Goal: Check status

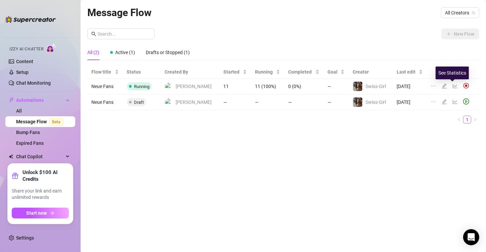
click at [293, 86] on icon "line-chart" at bounding box center [455, 86] width 5 height 4
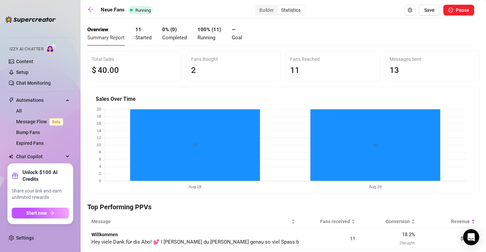
click at [189, 85] on div "Total Sales $ 40 .00 Fans Bought 2 Fans Reached 11 Messages Sent 13 Sales Over …" at bounding box center [283, 122] width 392 height 142
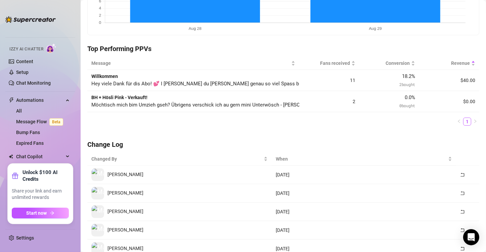
scroll to position [161, 0]
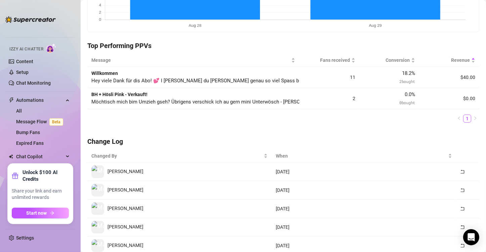
drag, startPoint x: 400, startPoint y: 80, endPoint x: 413, endPoint y: 81, distance: 12.8
click at [293, 81] on td "18.2 % 2 bought" at bounding box center [389, 77] width 60 height 21
click at [207, 121] on ul "1" at bounding box center [283, 118] width 392 height 8
drag, startPoint x: 123, startPoint y: 82, endPoint x: 223, endPoint y: 78, distance: 99.8
click at [223, 78] on span "Hey viele Dank für dis Abo! 💕 I [PERSON_NAME] du [PERSON_NAME] genau so viel Sp…" at bounding box center [465, 81] width 749 height 6
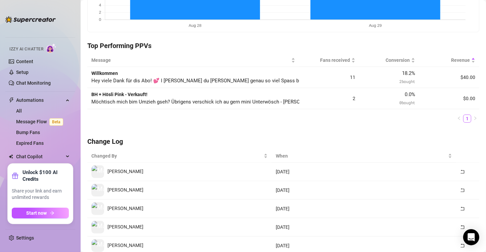
click at [243, 80] on span "Hey viele Dank für dis Abo! 💕 I [PERSON_NAME] du [PERSON_NAME] genau so viel Sp…" at bounding box center [465, 81] width 749 height 6
drag, startPoint x: 255, startPoint y: 81, endPoint x: 284, endPoint y: 80, distance: 29.5
click at [284, 80] on span "Hey viele Dank für dis Abo! 💕 I [PERSON_NAME] du [PERSON_NAME] genau so viel Sp…" at bounding box center [465, 81] width 749 height 6
click at [224, 124] on div "Message Fans received Conversion Revenue Willkommen Hey viele Dank für dis Abo!…" at bounding box center [283, 91] width 392 height 74
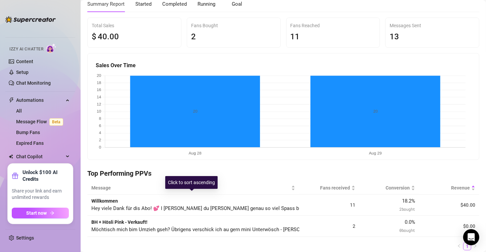
scroll to position [0, 0]
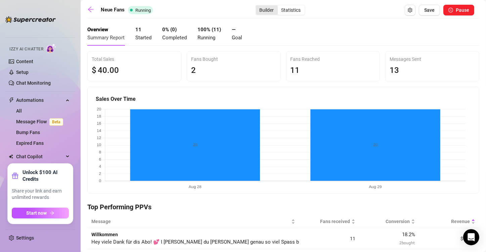
click at [262, 8] on div "Builder" at bounding box center [267, 9] width 22 height 9
click at [258, 6] on input "Builder" at bounding box center [258, 6] width 0 height 0
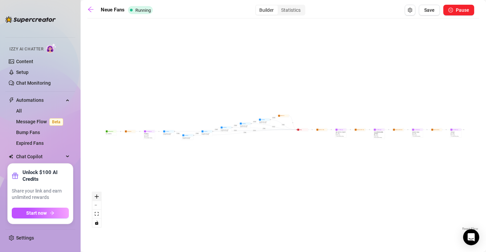
click at [95, 197] on icon "zoom in" at bounding box center [97, 196] width 4 height 4
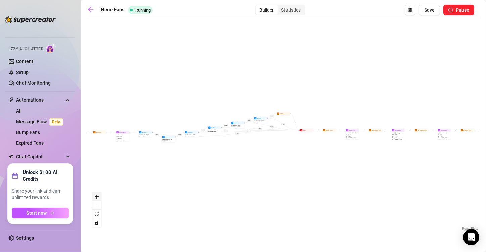
click at [95, 197] on icon "zoom in" at bounding box center [97, 196] width 4 height 4
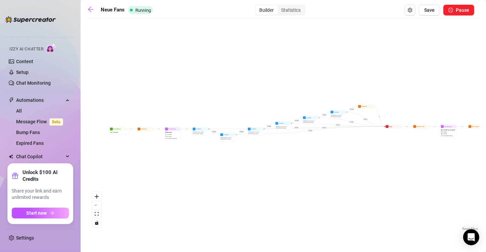
drag, startPoint x: 152, startPoint y: 179, endPoint x: 234, endPoint y: 174, distance: 82.1
click at [234, 174] on div "If True If False If True If False If True If False If True If False If True If …" at bounding box center [283, 127] width 392 height 210
click at [96, 198] on icon "zoom in" at bounding box center [97, 196] width 4 height 4
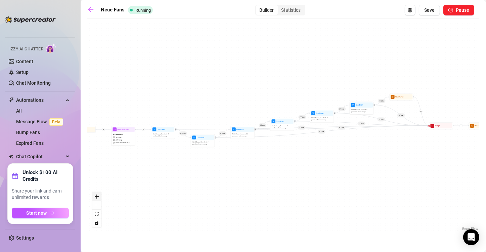
click at [96, 198] on icon "zoom in" at bounding box center [97, 196] width 4 height 4
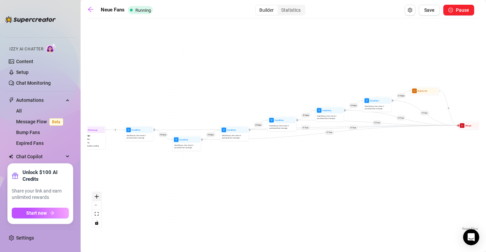
click at [96, 198] on icon "zoom in" at bounding box center [97, 196] width 4 height 4
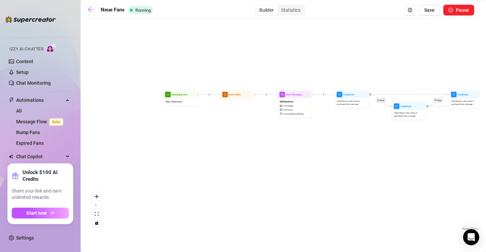
drag, startPoint x: 173, startPoint y: 187, endPoint x: 417, endPoint y: 151, distance: 246.7
click at [293, 151] on div "If True If False If True If False If True If False If True If False If True If …" at bounding box center [283, 127] width 392 height 210
drag, startPoint x: 306, startPoint y: 133, endPoint x: 286, endPoint y: 183, distance: 53.5
click at [286, 183] on div "If True If False If True If False If True If False If True If False If True If …" at bounding box center [283, 127] width 392 height 210
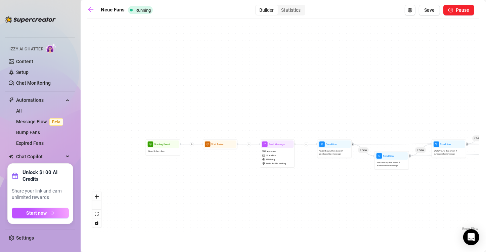
drag, startPoint x: 244, startPoint y: 231, endPoint x: 128, endPoint y: 234, distance: 115.9
click at [128, 234] on main "Neue Fans Running Builder Statistics Save Pause If True If False If True If Fal…" at bounding box center [283, 126] width 405 height 252
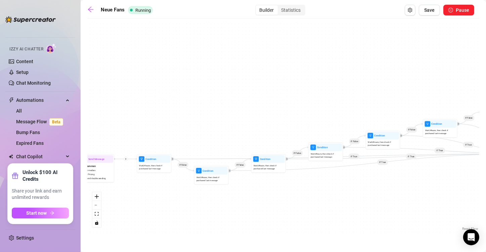
drag, startPoint x: 296, startPoint y: 212, endPoint x: 228, endPoint y: 224, distance: 68.8
click at [228, 224] on div "If True If False If True If False If True If False If True If False If True If …" at bounding box center [283, 127] width 392 height 210
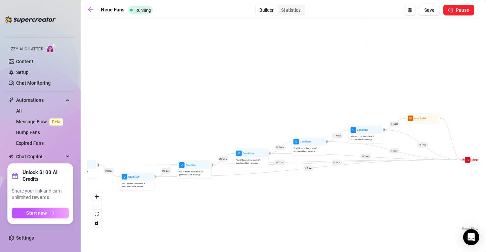
drag, startPoint x: 374, startPoint y: 205, endPoint x: 231, endPoint y: 216, distance: 144.1
click at [231, 216] on div "If True If False If True If False If True If False If True If False If True If …" at bounding box center [283, 127] width 392 height 210
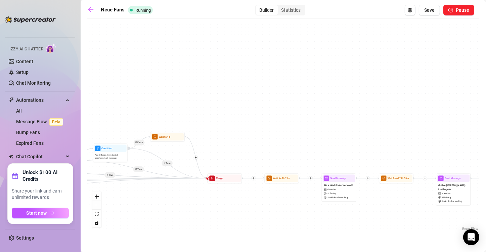
drag, startPoint x: 371, startPoint y: 212, endPoint x: 185, endPoint y: 226, distance: 186.9
click at [185, 226] on div "If True If False If True If False If True If False If True If False If True If …" at bounding box center [283, 127] width 392 height 210
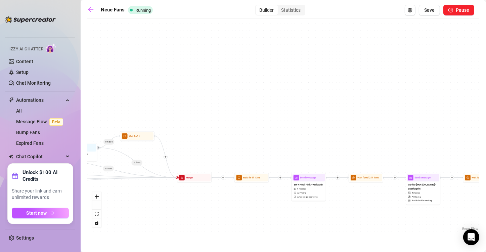
drag, startPoint x: 284, startPoint y: 219, endPoint x: 252, endPoint y: 218, distance: 31.9
click at [252, 218] on div "If True If False If True If False If True If False If True If False If True If …" at bounding box center [283, 127] width 392 height 210
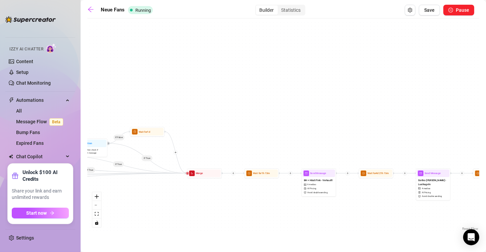
drag, startPoint x: 200, startPoint y: 217, endPoint x: 372, endPoint y: 192, distance: 173.7
click at [293, 192] on div "If True If False If True If False If True If False If True If False If True If …" at bounding box center [283, 127] width 392 height 210
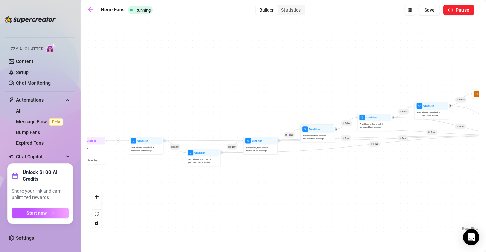
drag, startPoint x: 229, startPoint y: 206, endPoint x: 445, endPoint y: 189, distance: 216.3
click at [293, 189] on div "If True If False If True If False If True If False If True If False If True If …" at bounding box center [283, 127] width 392 height 210
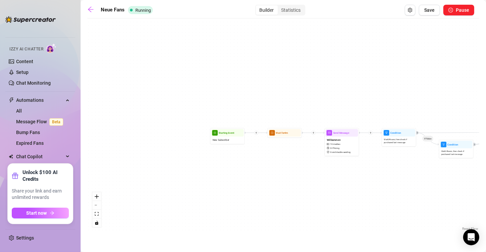
drag, startPoint x: 249, startPoint y: 208, endPoint x: 472, endPoint y: 200, distance: 223.1
click at [293, 200] on div "If True If False If True If False If True If False If True If False If True If …" at bounding box center [283, 127] width 392 height 210
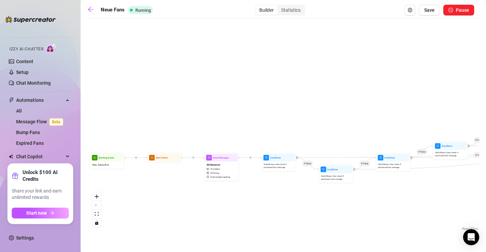
drag, startPoint x: 345, startPoint y: 198, endPoint x: 223, endPoint y: 222, distance: 124.9
click at [223, 222] on div "If True If False If True If False If True If False If True If False If True If …" at bounding box center [283, 127] width 392 height 210
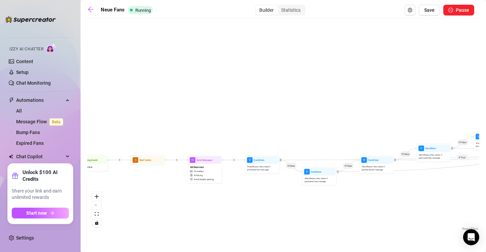
drag, startPoint x: 268, startPoint y: 213, endPoint x: 253, endPoint y: 216, distance: 14.9
click at [253, 216] on div "If True If False If True If False If True If False If True If False If True If …" at bounding box center [283, 127] width 392 height 210
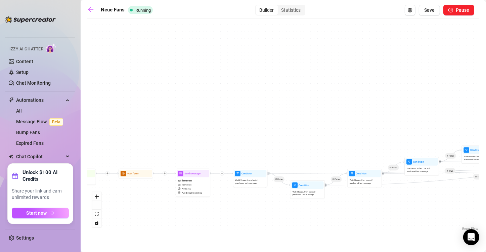
drag, startPoint x: 331, startPoint y: 215, endPoint x: 166, endPoint y: 225, distance: 166.2
click at [166, 225] on div "If True If False If True If False If True If False If True If False If True If …" at bounding box center [283, 127] width 392 height 210
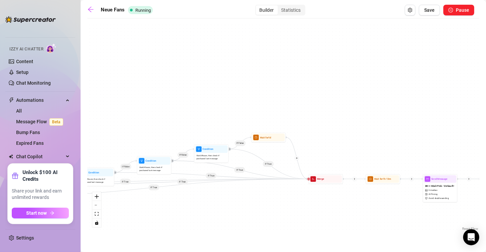
drag, startPoint x: 387, startPoint y: 214, endPoint x: 211, endPoint y: 226, distance: 176.7
click at [211, 226] on div "If True If False If True If False If True If False If True If False If True If …" at bounding box center [283, 127] width 392 height 210
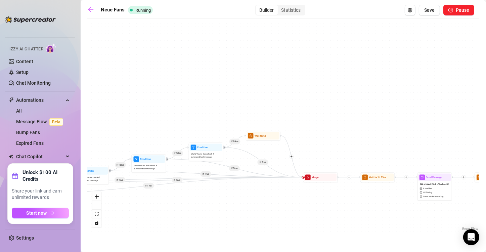
drag, startPoint x: 304, startPoint y: 218, endPoint x: 481, endPoint y: 199, distance: 178.2
click at [293, 199] on main "Neue Fans Running Builder Statistics Save Pause If True If False If True If Fal…" at bounding box center [283, 126] width 405 height 252
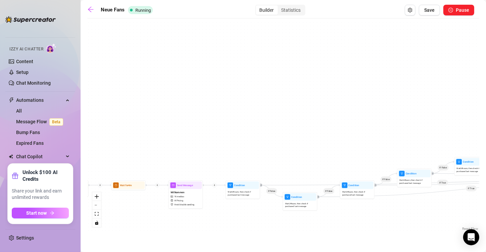
drag, startPoint x: 248, startPoint y: 227, endPoint x: 385, endPoint y: 247, distance: 138.7
click at [293, 247] on main "Neue Fans Running Builder Statistics Save Pause If True If False If True If Fal…" at bounding box center [283, 126] width 405 height 252
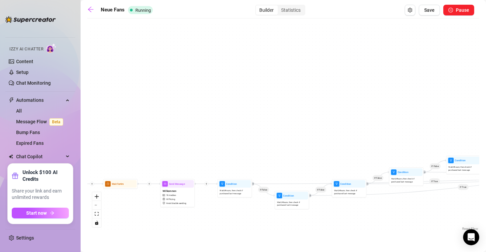
drag, startPoint x: 413, startPoint y: 233, endPoint x: 399, endPoint y: 225, distance: 16.2
click at [293, 225] on main "Neue Fans Running Builder Statistics Save Pause If True If False If True If Fal…" at bounding box center [283, 126] width 405 height 252
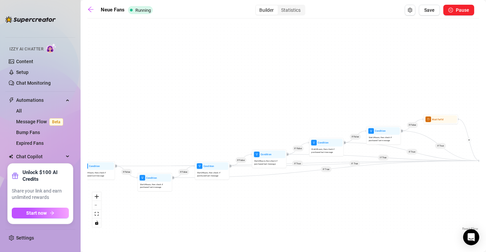
drag, startPoint x: 399, startPoint y: 225, endPoint x: 261, endPoint y: 207, distance: 138.8
click at [261, 207] on div "If True If False If True If False If True If False If True If False If True If …" at bounding box center [283, 127] width 392 height 210
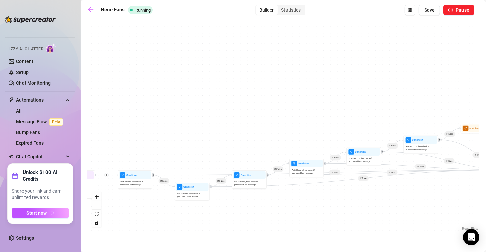
drag, startPoint x: 341, startPoint y: 199, endPoint x: 393, endPoint y: 205, distance: 52.1
click at [293, 205] on div "If True If False If True If False If True If False If True If False If True If …" at bounding box center [283, 127] width 392 height 210
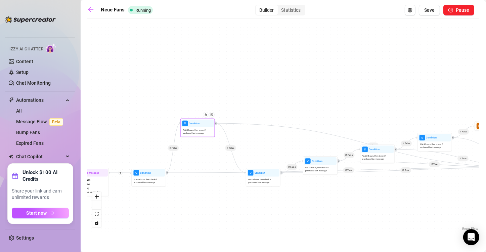
drag, startPoint x: 204, startPoint y: 188, endPoint x: 196, endPoint y: 124, distance: 64.4
click at [196, 124] on div "Condition Wait 24 hours, then check if purchased last message" at bounding box center [197, 128] width 35 height 18
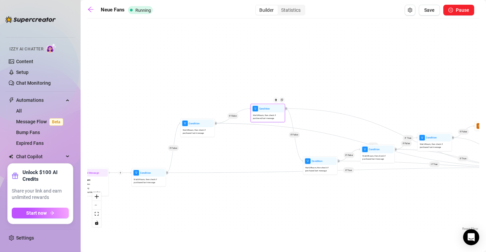
drag, startPoint x: 264, startPoint y: 175, endPoint x: 268, endPoint y: 104, distance: 70.9
click at [268, 105] on div "Condition" at bounding box center [267, 109] width 33 height 8
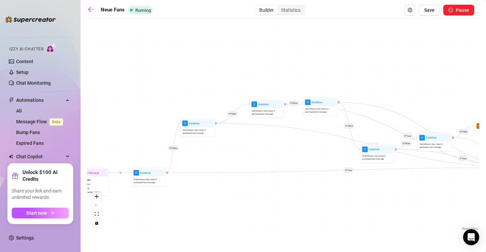
drag, startPoint x: 320, startPoint y: 163, endPoint x: 321, endPoint y: 91, distance: 71.5
click at [293, 100] on span "Condition" at bounding box center [317, 102] width 11 height 4
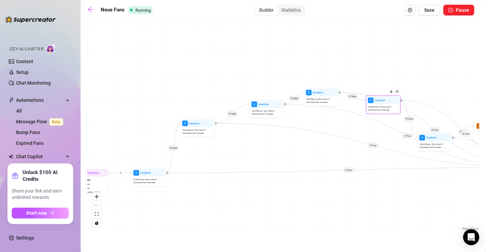
drag, startPoint x: 371, startPoint y: 152, endPoint x: 377, endPoint y: 95, distance: 57.8
click at [293, 96] on div "Condition" at bounding box center [383, 100] width 33 height 8
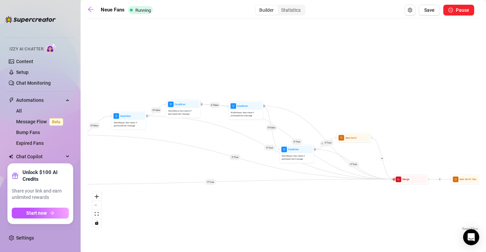
drag, startPoint x: 420, startPoint y: 207, endPoint x: 266, endPoint y: 216, distance: 154.4
click at [266, 216] on div "If True If False If True If False If True If False If True If False If True If …" at bounding box center [283, 127] width 392 height 210
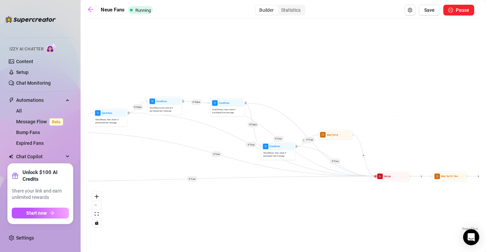
drag, startPoint x: 312, startPoint y: 208, endPoint x: 292, endPoint y: 209, distance: 19.2
click at [292, 209] on div "If True If False If True If False If True If False If True If False If True If …" at bounding box center [283, 127] width 392 height 210
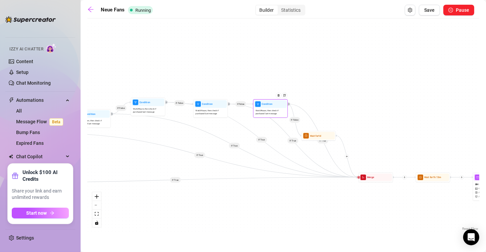
drag, startPoint x: 261, startPoint y: 150, endPoint x: 270, endPoint y: 102, distance: 48.5
click at [270, 102] on div "Condition" at bounding box center [270, 104] width 33 height 8
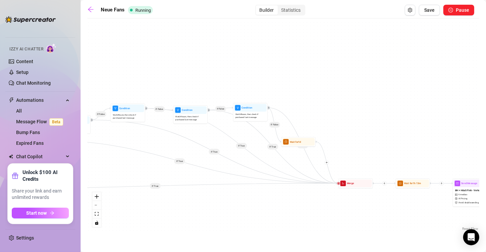
drag, startPoint x: 349, startPoint y: 197, endPoint x: 328, endPoint y: 203, distance: 21.3
click at [293, 203] on div "If True If False If True If False If True If False If True If False If True If …" at bounding box center [283, 127] width 392 height 210
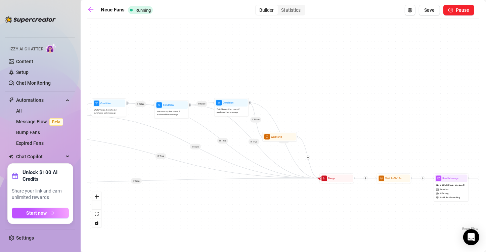
drag, startPoint x: 365, startPoint y: 206, endPoint x: 346, endPoint y: 201, distance: 19.1
click at [293, 201] on div "If True If False If True If False If True If False If True If False If True If …" at bounding box center [283, 127] width 392 height 210
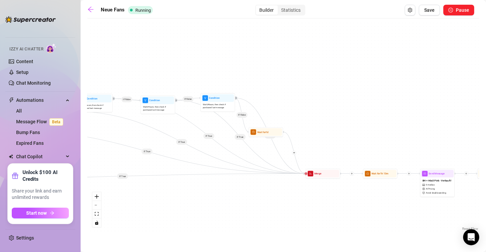
drag, startPoint x: 303, startPoint y: 214, endPoint x: 275, endPoint y: 210, distance: 27.9
click at [275, 210] on div "If True If False If True If False If True If False If True If False If True If …" at bounding box center [283, 127] width 392 height 210
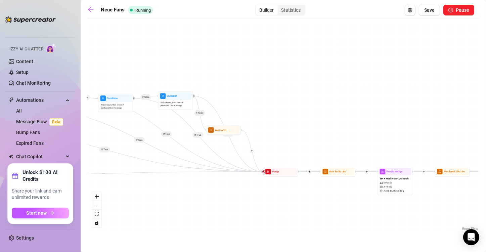
drag, startPoint x: 305, startPoint y: 206, endPoint x: 276, endPoint y: 204, distance: 28.6
click at [276, 204] on div "If True If False If True If False If True If False If True If False If True If …" at bounding box center [283, 127] width 392 height 210
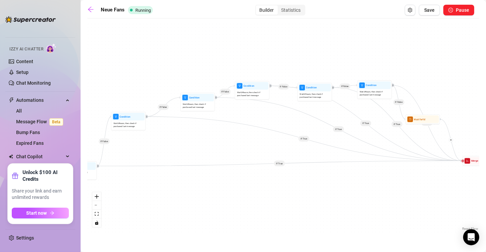
drag, startPoint x: 214, startPoint y: 228, endPoint x: 430, endPoint y: 216, distance: 216.2
click at [293, 216] on div "If True If False If True If False If True If False If True If False If True If …" at bounding box center [283, 127] width 392 height 210
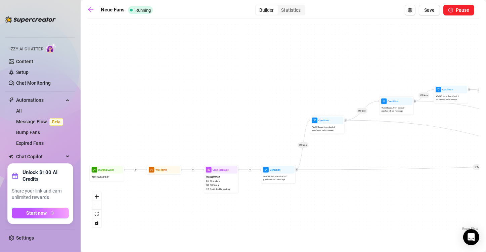
drag, startPoint x: 222, startPoint y: 216, endPoint x: 404, endPoint y: 220, distance: 182.0
click at [293, 220] on div "If True If False If True If False If True If False If True If False If True If …" at bounding box center [283, 127] width 392 height 210
drag, startPoint x: 301, startPoint y: 212, endPoint x: 291, endPoint y: 220, distance: 12.7
click at [291, 220] on div "If True If False If True If False If True If False If True If False If True If …" at bounding box center [283, 127] width 392 height 210
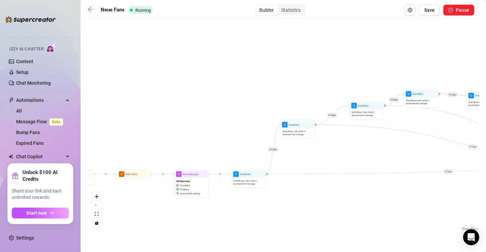
drag, startPoint x: 306, startPoint y: 213, endPoint x: 286, endPoint y: 209, distance: 20.1
click at [286, 209] on div "If True If False If True If False If True If False If True If False If True If …" at bounding box center [283, 127] width 392 height 210
drag, startPoint x: 326, startPoint y: 209, endPoint x: 341, endPoint y: 206, distance: 15.0
click at [293, 206] on div "If True If False If True If False If True If False If True If False If True If …" at bounding box center [283, 127] width 392 height 210
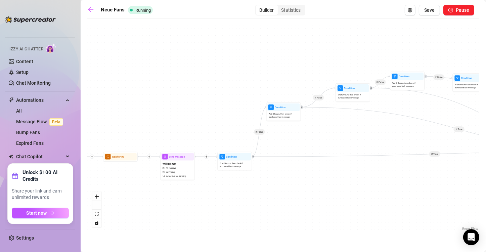
drag, startPoint x: 278, startPoint y: 211, endPoint x: 259, endPoint y: 201, distance: 22.1
click at [259, 201] on div "If True If False If True If False If True If False If True If False If True If …" at bounding box center [283, 127] width 392 height 210
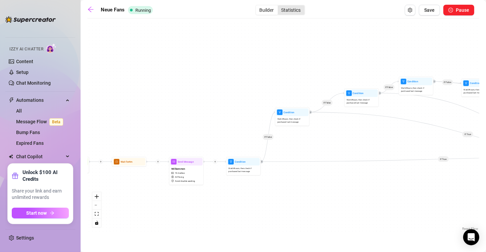
click at [293, 10] on div "Statistics" at bounding box center [291, 9] width 27 height 9
click at [279, 6] on input "Statistics" at bounding box center [279, 6] width 0 height 0
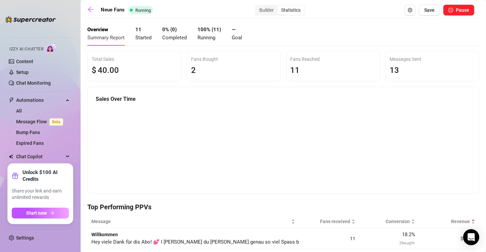
click at [260, 207] on h4 "Top Performing PPVs" at bounding box center [283, 206] width 392 height 9
click at [240, 204] on h4 "Top Performing PPVs" at bounding box center [283, 206] width 392 height 9
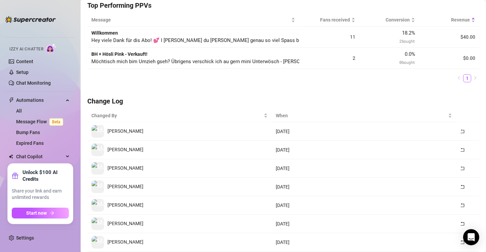
scroll to position [188, 0]
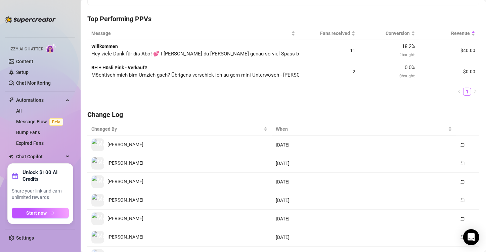
click at [290, 73] on span "Möchtisch mich bim Umzieh gseh? Übrigens verschick ich au gern mini Unterwösch …" at bounding box center [347, 75] width 512 height 6
click at [211, 98] on div "Message Fans received Conversion Revenue Willkommen Hey viele Dank für dis Abo!…" at bounding box center [283, 64] width 392 height 74
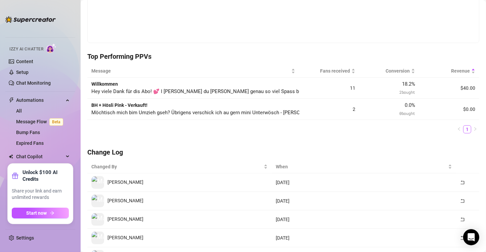
scroll to position [149, 0]
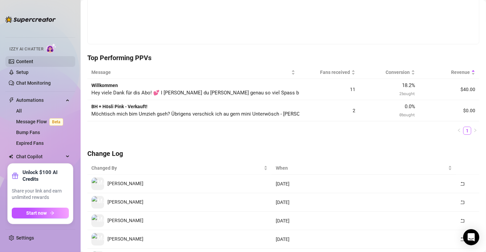
click at [26, 60] on link "Content" at bounding box center [24, 61] width 17 height 5
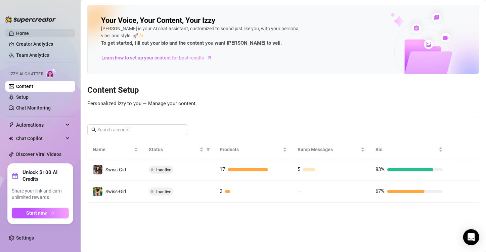
click at [29, 34] on link "Home" at bounding box center [22, 33] width 13 height 5
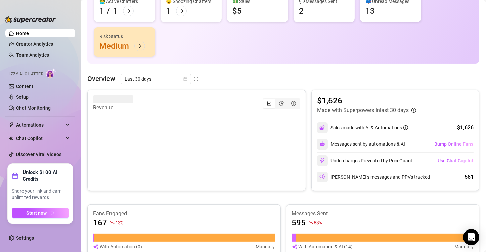
scroll to position [91, 0]
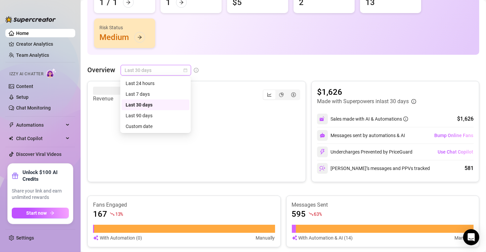
click at [182, 68] on span "Last 30 days" at bounding box center [156, 70] width 62 height 10
click at [149, 125] on div "Custom date" at bounding box center [156, 126] width 60 height 7
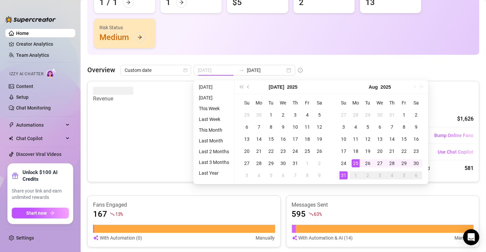
click at [293, 163] on div "25" at bounding box center [356, 163] width 8 height 8
click at [293, 175] on div "31" at bounding box center [343, 175] width 8 height 8
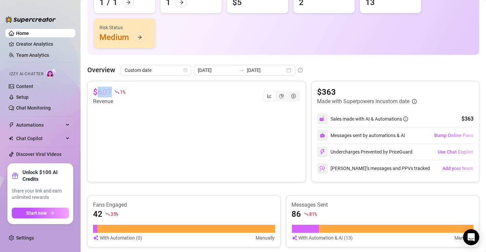
drag, startPoint x: 97, startPoint y: 91, endPoint x: 120, endPoint y: 90, distance: 22.9
click at [120, 90] on div "$607 1 %" at bounding box center [109, 92] width 32 height 11
click at [141, 101] on div "$607 1 % Revenue" at bounding box center [196, 96] width 207 height 19
click at [283, 73] on div "[DATE] [DATE]" at bounding box center [244, 70] width 101 height 11
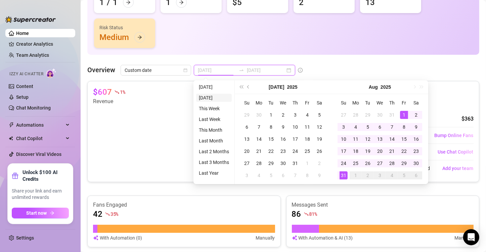
type input "[DATE]"
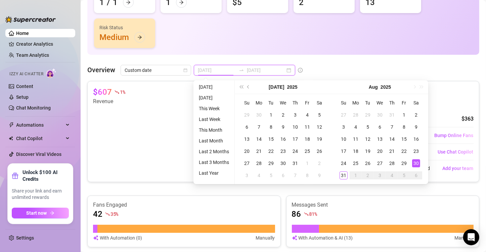
type input "[DATE]"
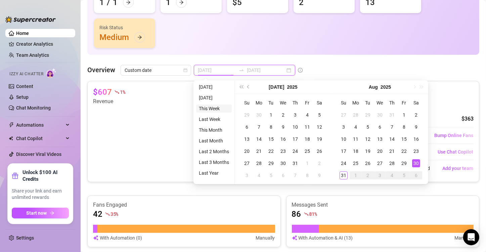
type input "[DATE]"
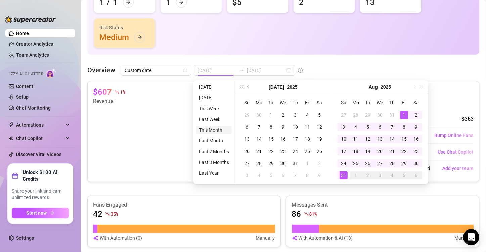
click at [213, 132] on li "This Month" at bounding box center [214, 130] width 36 height 8
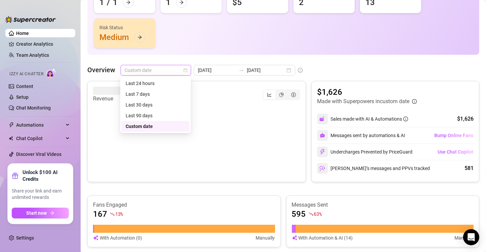
click at [189, 74] on div "Custom date" at bounding box center [156, 70] width 71 height 11
click at [152, 102] on div "Last 30 days" at bounding box center [156, 104] width 60 height 7
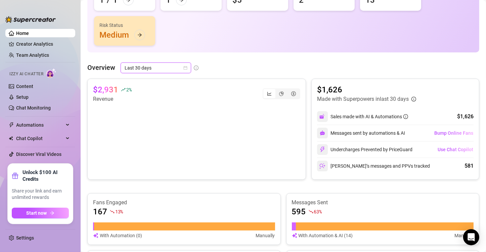
scroll to position [0, 0]
